Goal: Task Accomplishment & Management: Manage account settings

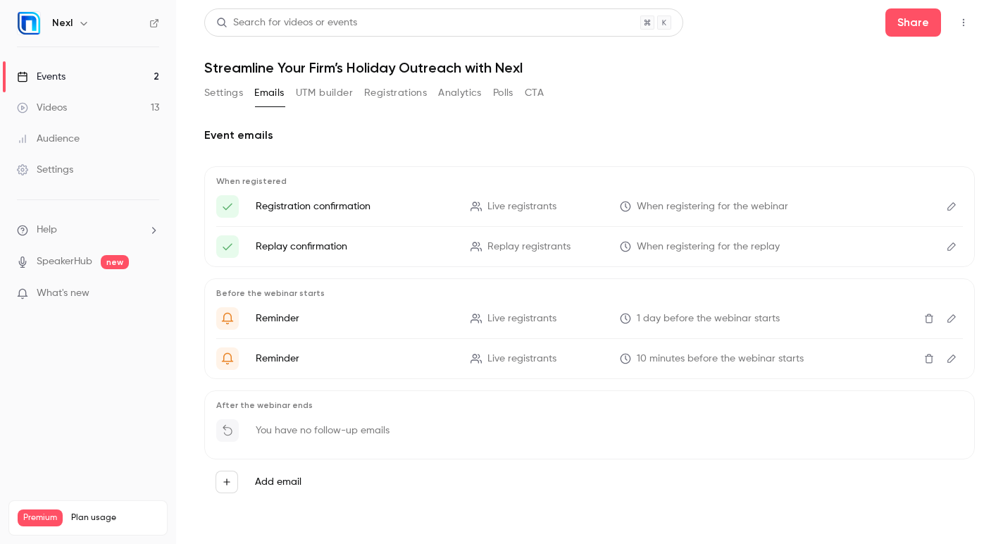
click at [109, 293] on p "What's new" at bounding box center [77, 293] width 120 height 15
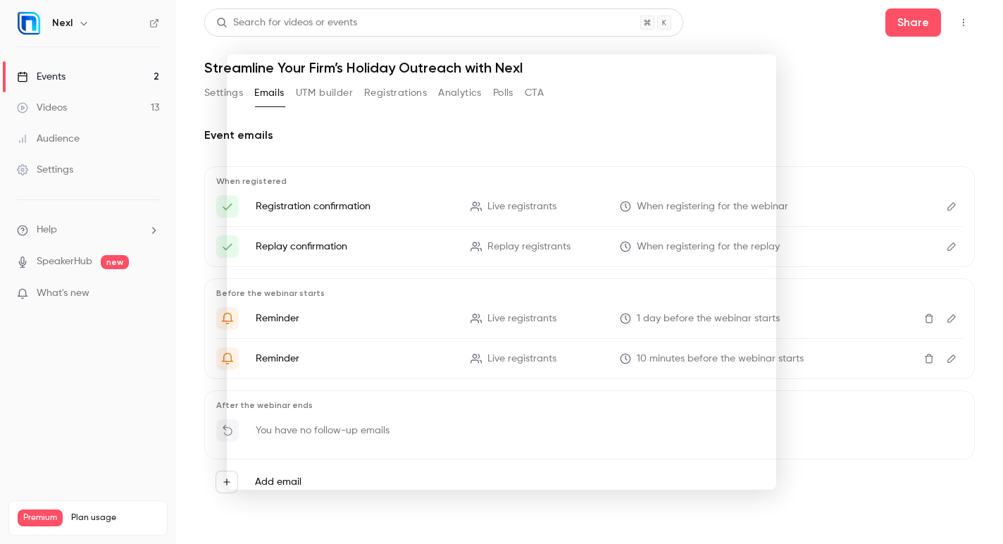
click at [864, 137] on div at bounding box center [501, 272] width 1003 height 544
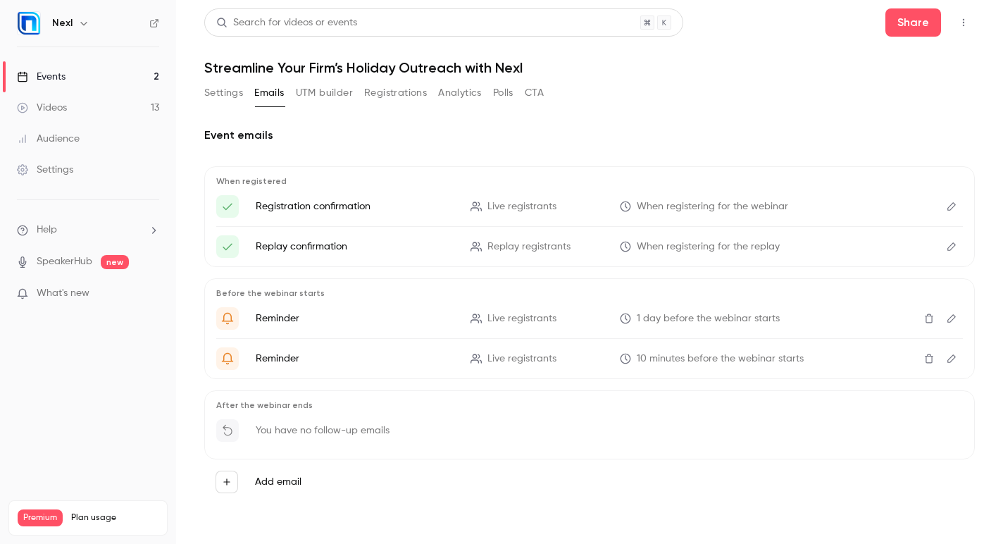
click at [394, 99] on button "Registrations" at bounding box center [395, 93] width 63 height 23
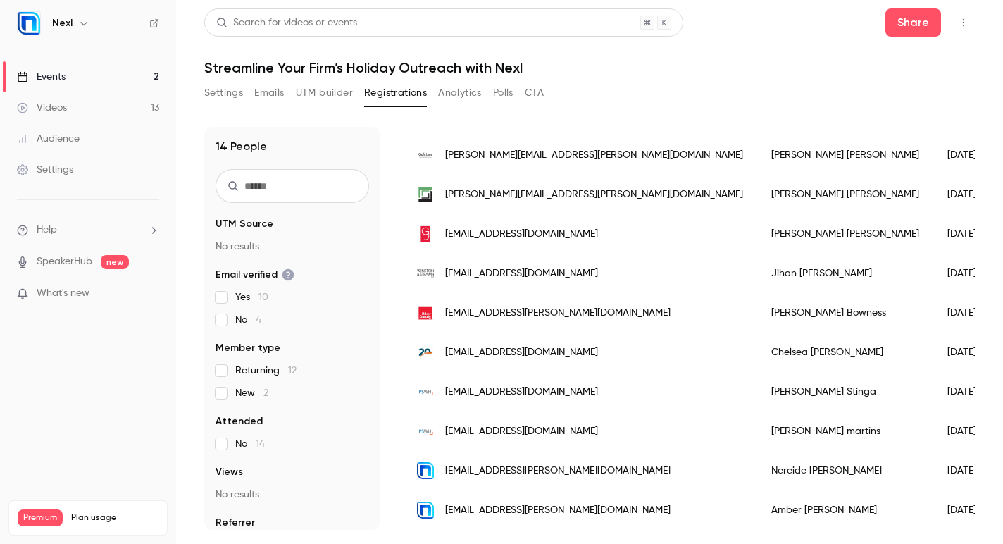
scroll to position [294, 0]
click at [220, 92] on button "Settings" at bounding box center [223, 93] width 39 height 23
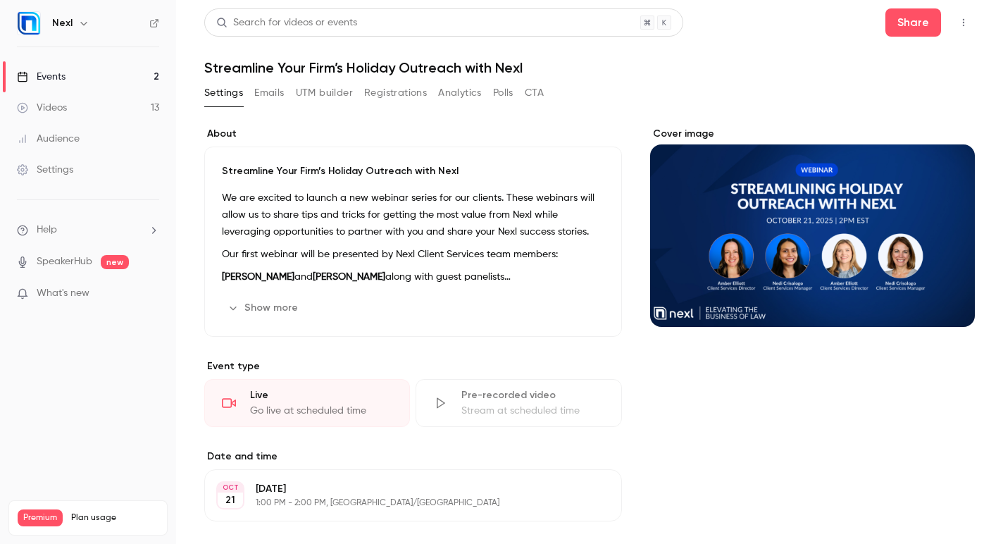
click at [341, 85] on button "UTM builder" at bounding box center [324, 93] width 57 height 23
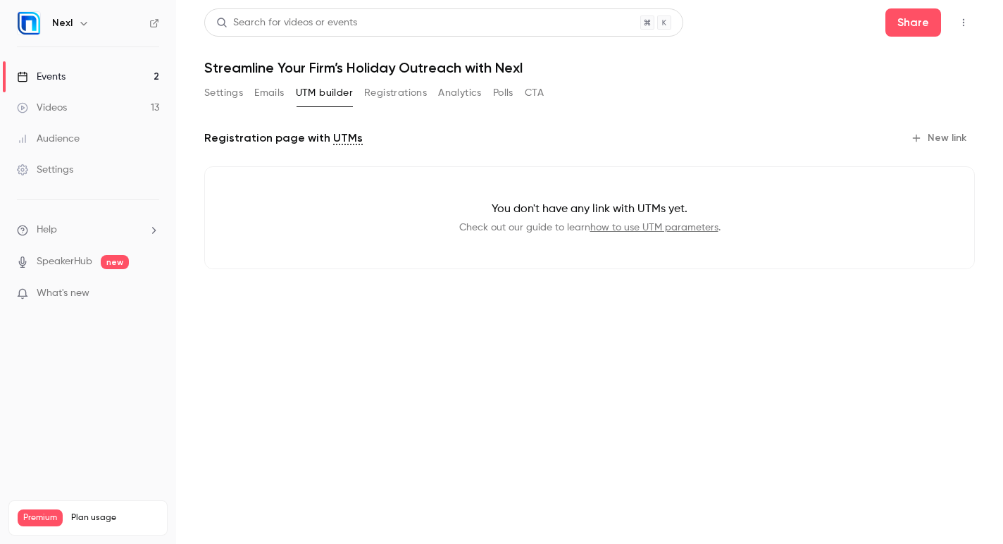
click at [638, 230] on link "how to use UTM parameters" at bounding box center [654, 228] width 128 height 10
click at [528, 94] on button "CTA" at bounding box center [534, 93] width 19 height 23
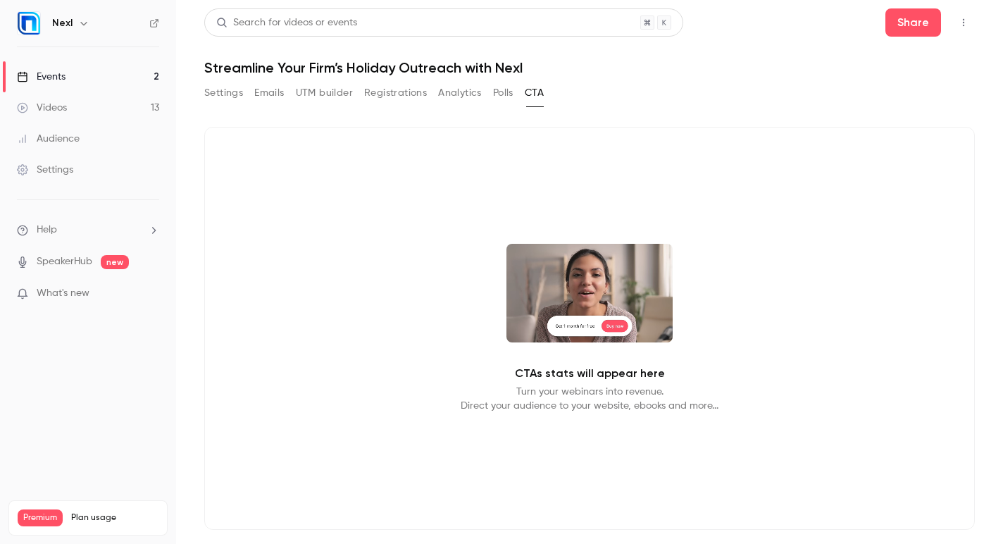
click at [508, 96] on button "Polls" at bounding box center [503, 93] width 20 height 23
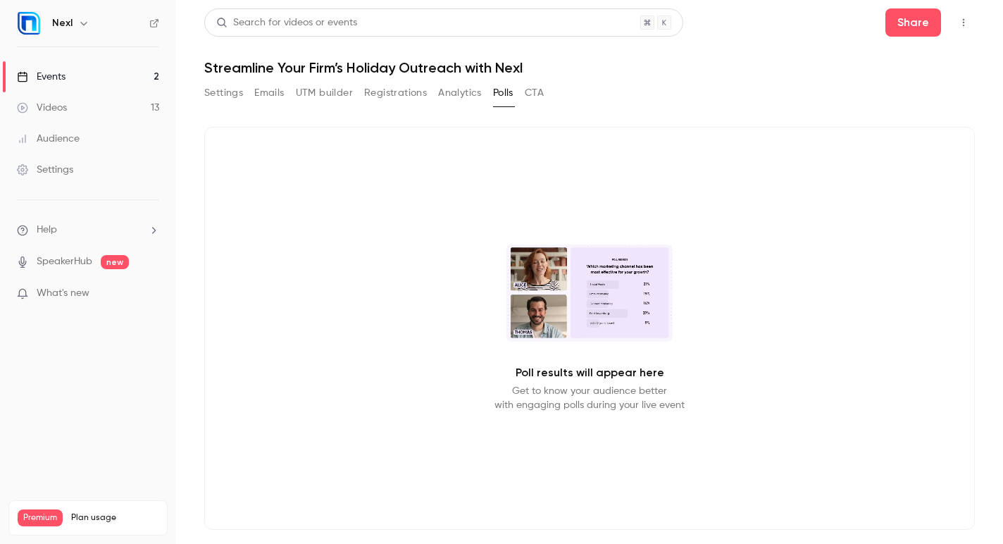
click at [461, 95] on button "Analytics" at bounding box center [460, 93] width 44 height 23
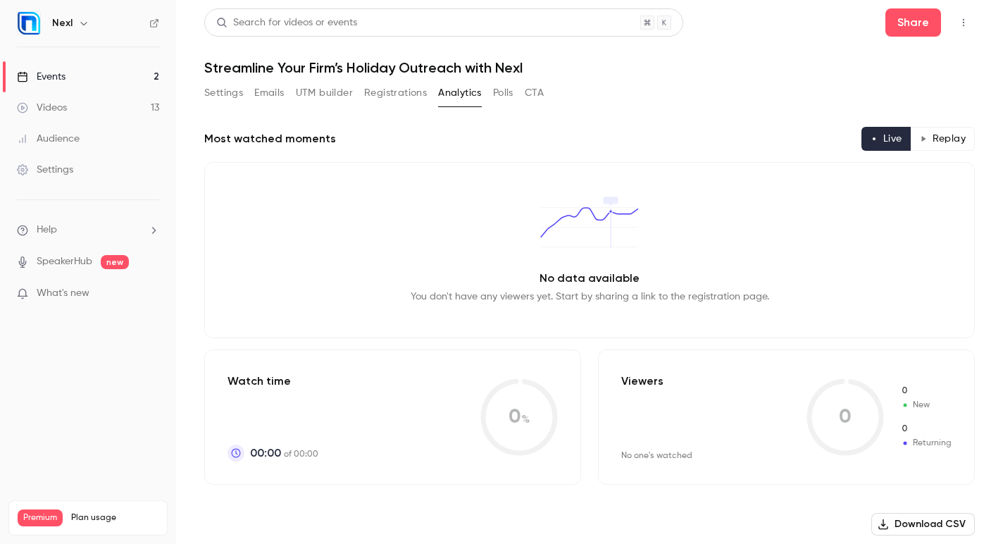
click at [239, 94] on button "Settings" at bounding box center [223, 93] width 39 height 23
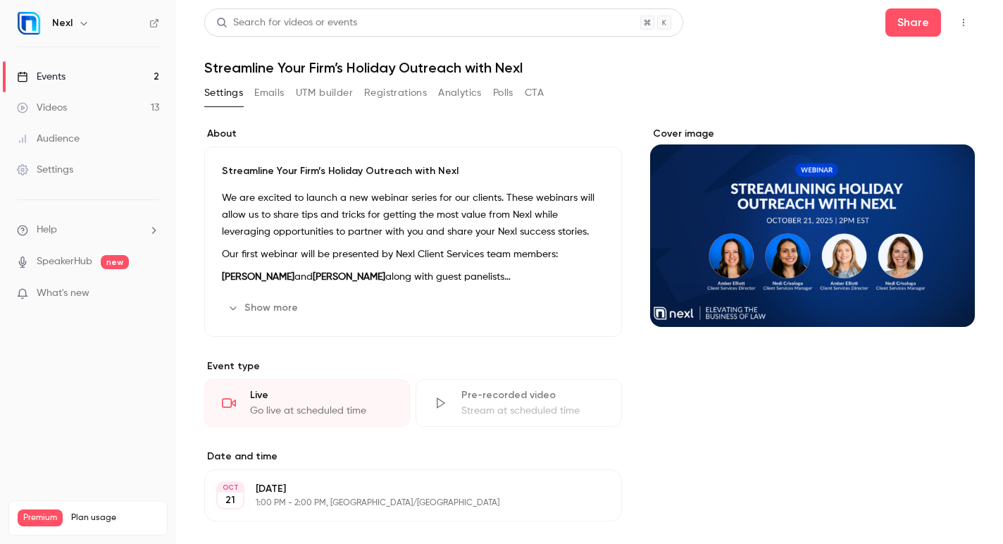
click at [952, 16] on button "button" at bounding box center [963, 22] width 23 height 23
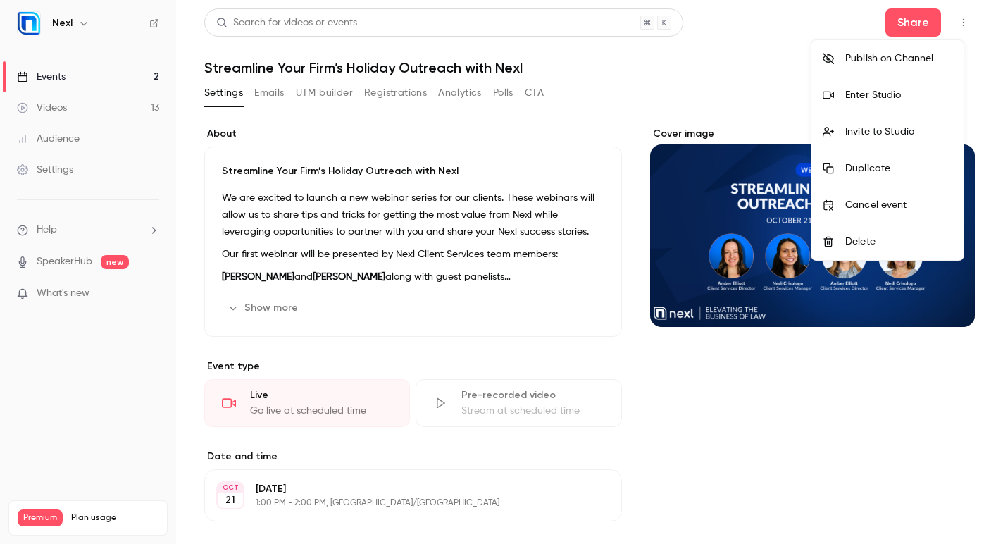
click at [761, 87] on div at bounding box center [501, 272] width 1003 height 544
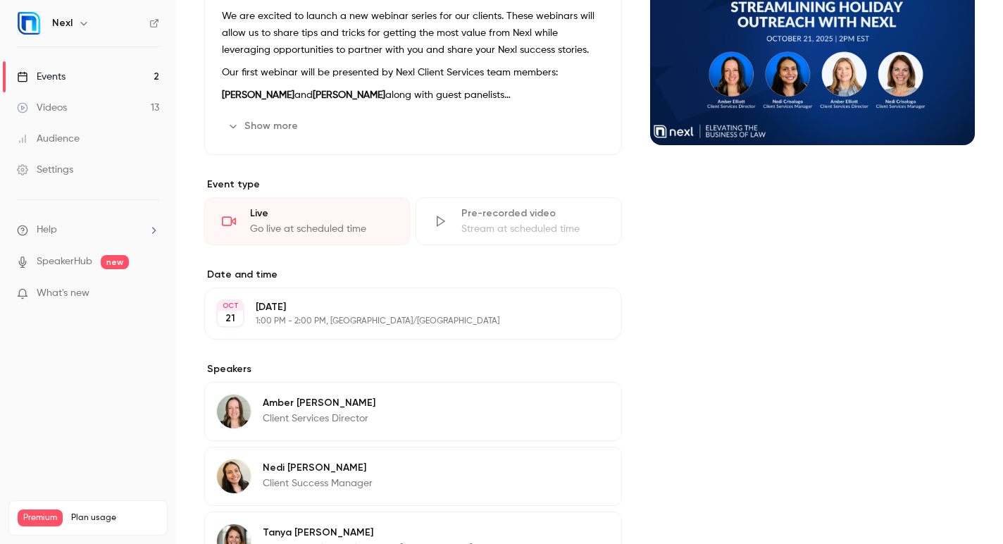
scroll to position [424, 0]
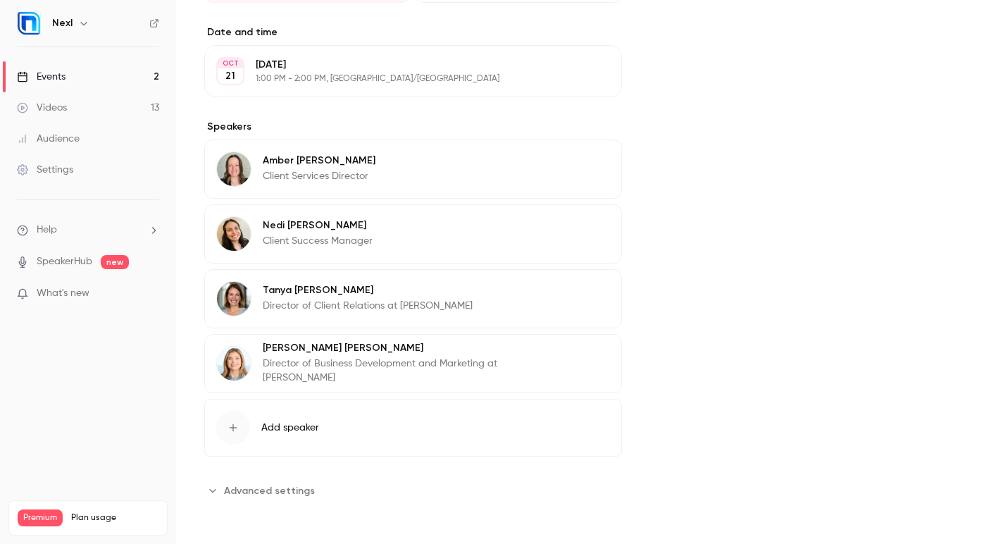
click at [307, 494] on button "Advanced settings" at bounding box center [263, 490] width 119 height 23
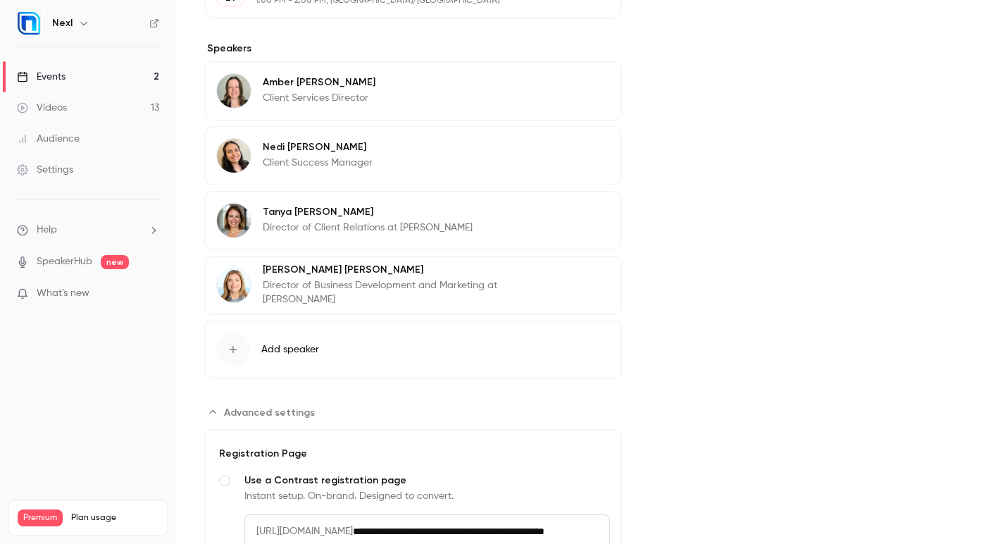
scroll to position [696, 0]
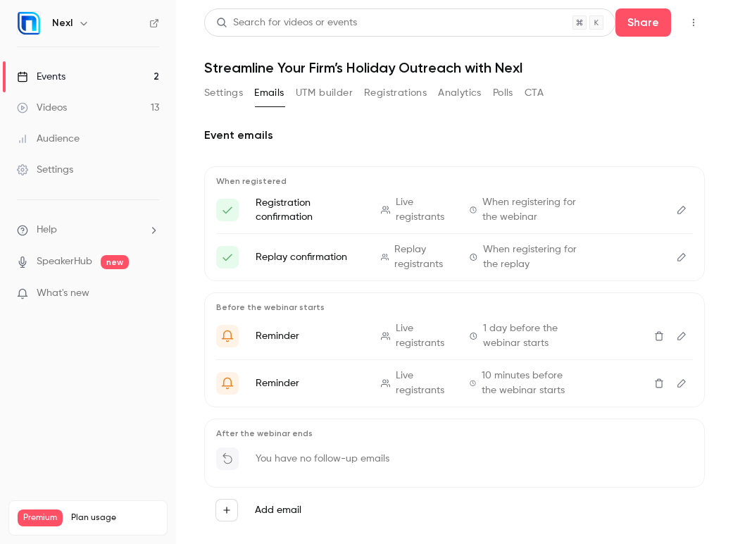
click at [408, 96] on button "Registrations" at bounding box center [395, 93] width 63 height 23
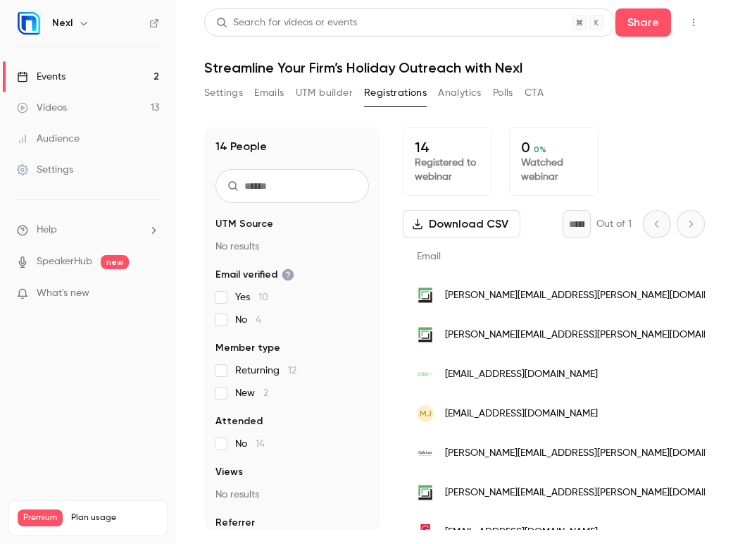
click at [695, 22] on icon "button" at bounding box center [693, 23] width 11 height 10
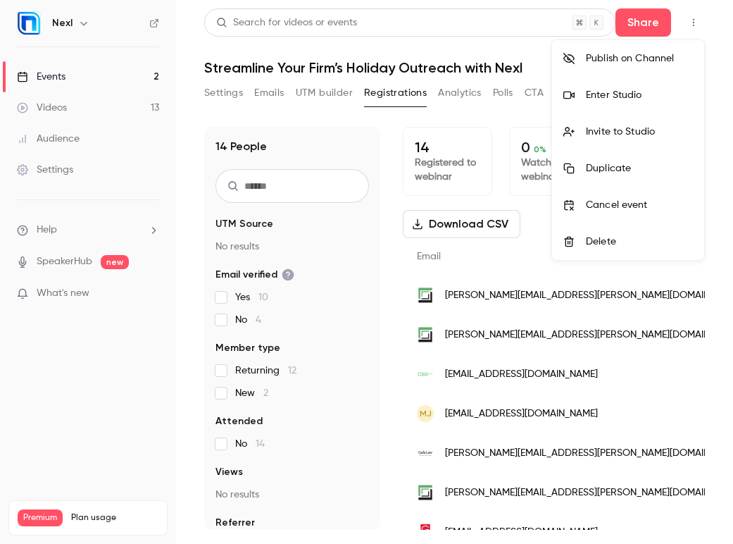
click at [695, 22] on div at bounding box center [366, 272] width 733 height 544
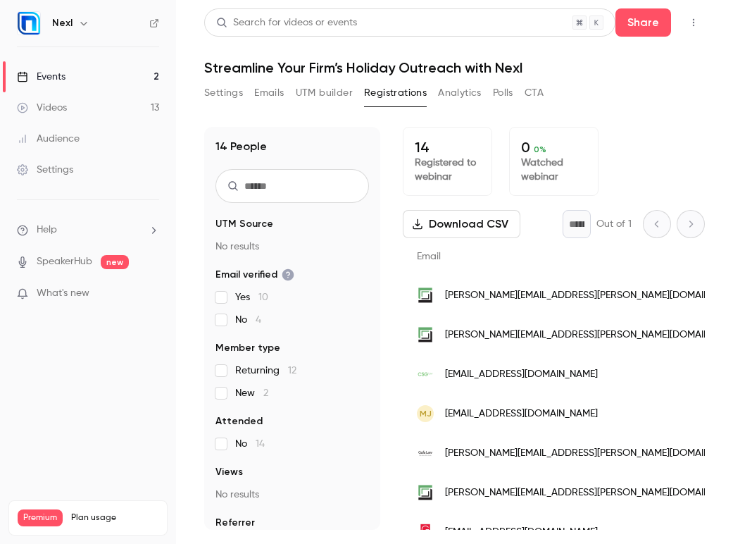
click at [63, 18] on h6 "Nexl" at bounding box center [62, 23] width 20 height 14
click at [87, 26] on icon "button" at bounding box center [83, 23] width 11 height 11
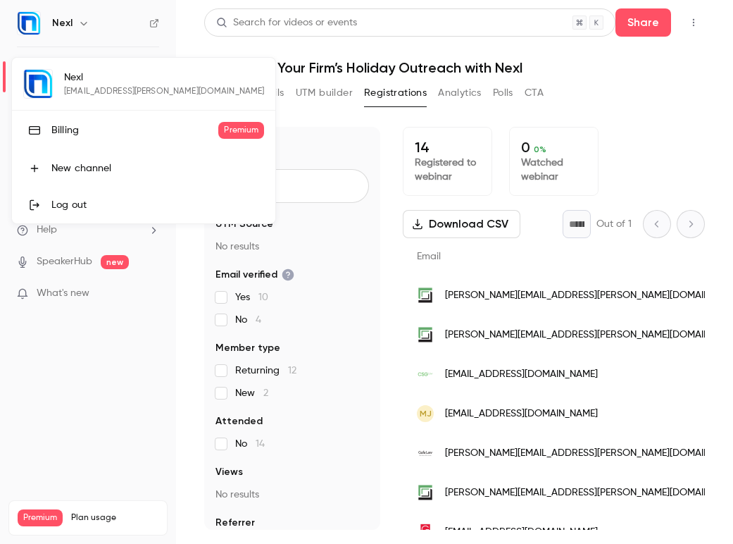
click at [44, 86] on div "Nexl nereide.crisologo@nexl.cloud Billing Premium New channel Log out" at bounding box center [143, 140] width 263 height 165
click at [156, 20] on div at bounding box center [366, 272] width 733 height 544
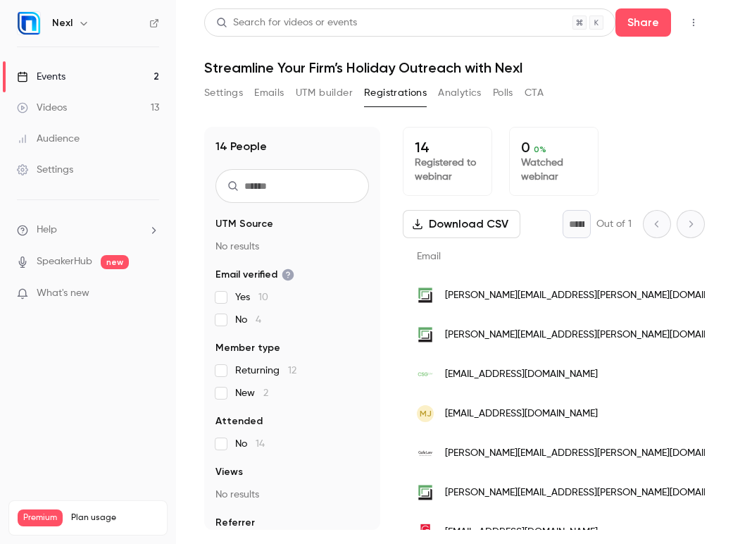
click at [151, 23] on icon at bounding box center [154, 23] width 8 height 8
click at [695, 24] on icon "button" at bounding box center [693, 23] width 11 height 10
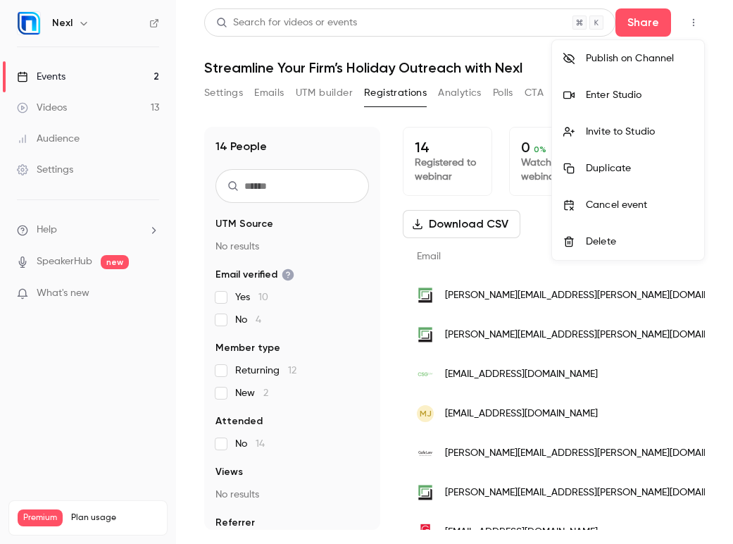
click at [694, 24] on div at bounding box center [366, 272] width 733 height 544
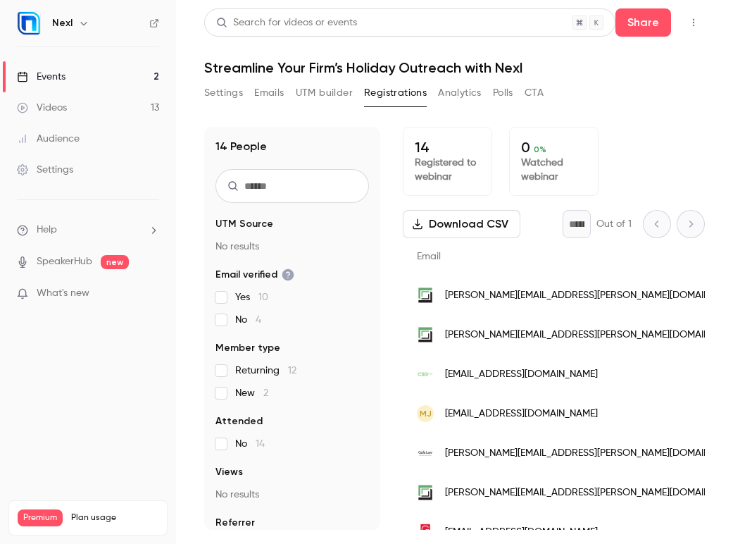
click at [692, 19] on icon "button" at bounding box center [693, 23] width 11 height 10
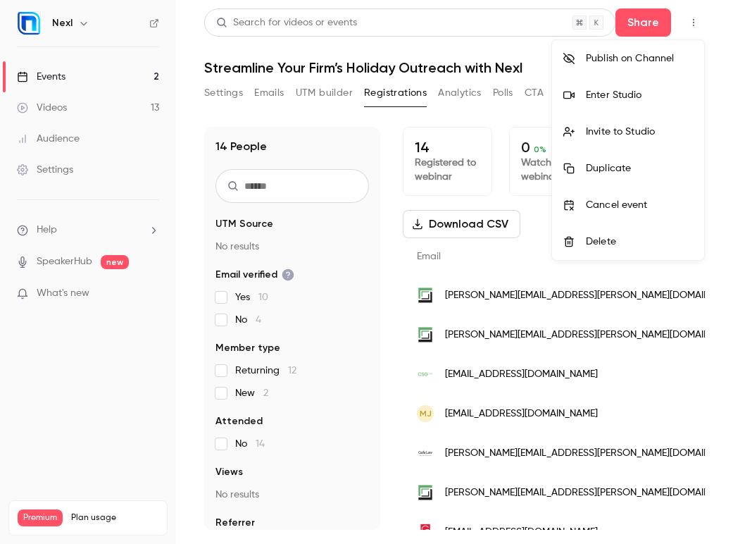
click at [622, 137] on div "Invite to Studio" at bounding box center [639, 132] width 107 height 14
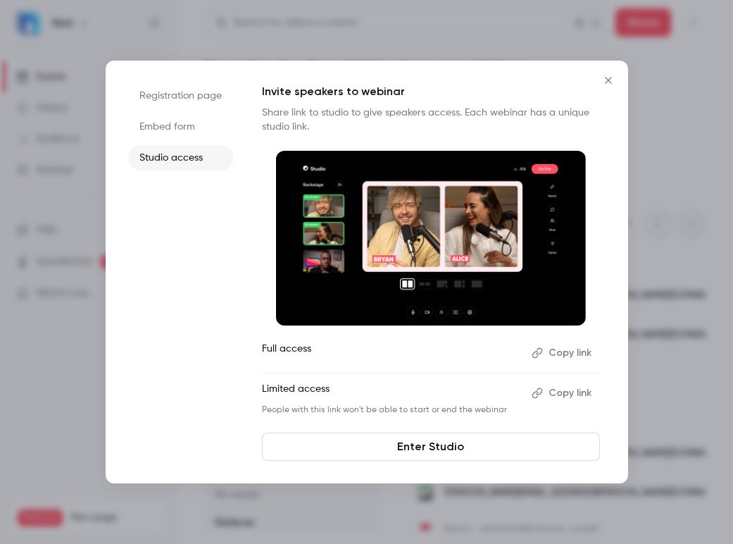
click at [607, 82] on icon "Close" at bounding box center [608, 80] width 17 height 11
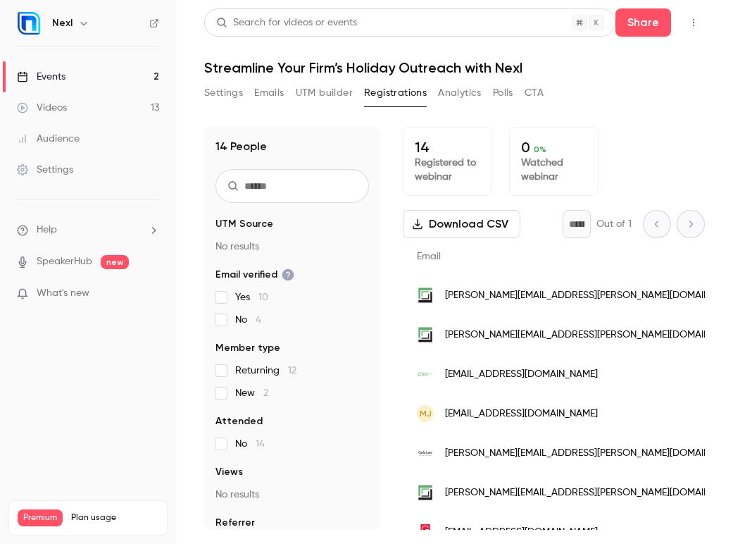
click at [87, 171] on link "Settings" at bounding box center [88, 169] width 176 height 31
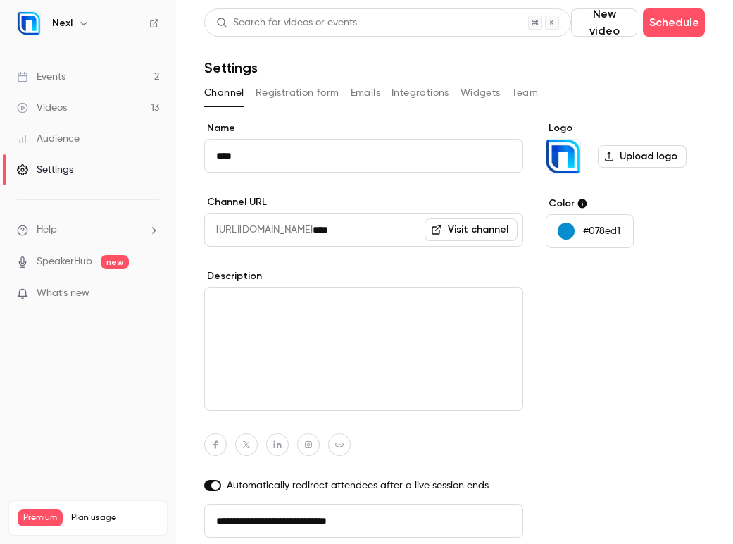
click at [530, 99] on button "Team" at bounding box center [525, 93] width 27 height 23
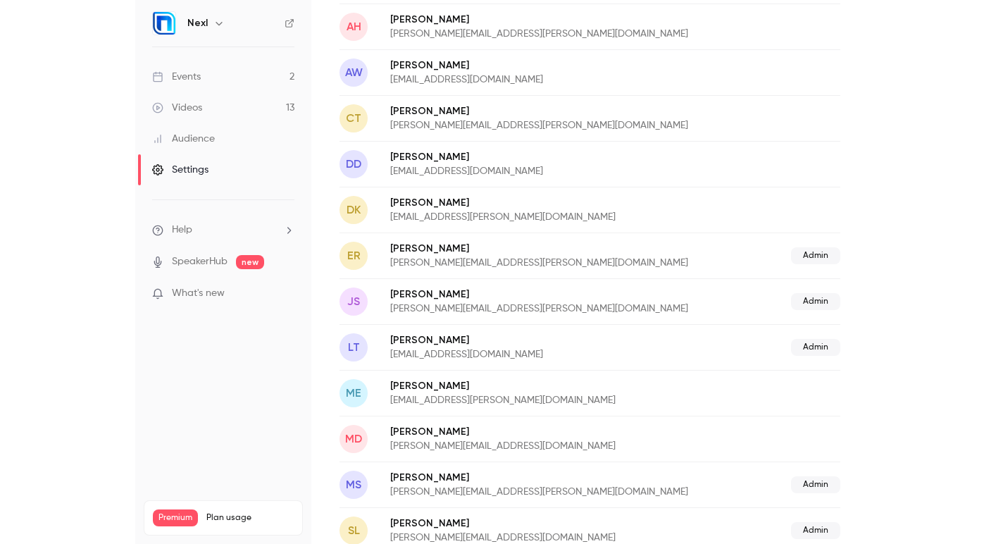
scroll to position [227, 0]
